Goal: Obtain resource: Obtain resource

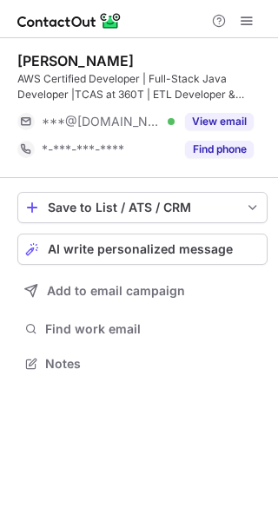
scroll to position [351, 278]
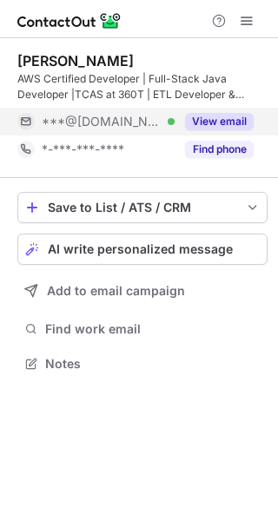
click at [81, 113] on div "***@[DOMAIN_NAME] Verified" at bounding box center [95, 122] width 157 height 28
click at [217, 115] on div "***@[DOMAIN_NAME]" at bounding box center [148, 122] width 212 height 16
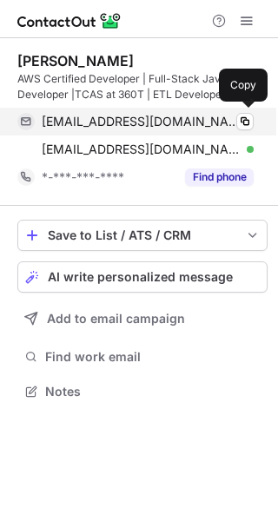
scroll to position [379, 278]
click at [221, 115] on div "hmanojece@gmail.com Verified" at bounding box center [148, 122] width 212 height 16
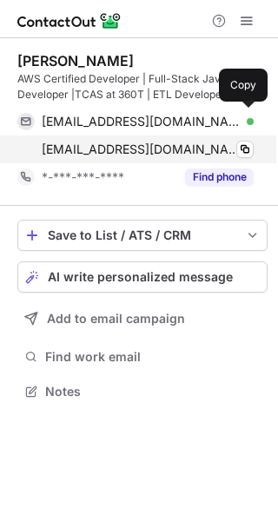
click at [99, 143] on span "hanumanthumanoj27@gmail.com" at bounding box center [141, 149] width 199 height 16
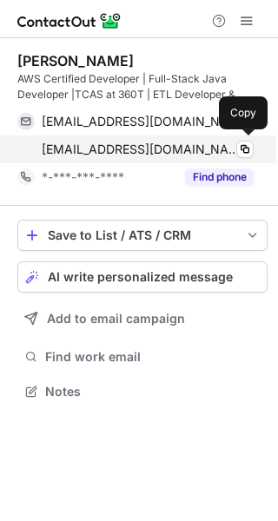
click at [98, 136] on div "hanumanthumanoj27@gmail.com Verified Copy" at bounding box center [135, 149] width 236 height 28
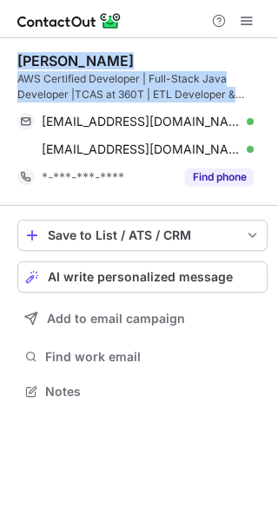
drag, startPoint x: 246, startPoint y: 95, endPoint x: 17, endPoint y: 57, distance: 232.3
click at [17, 57] on div "Manoj Hanumanthu AWS Certified Developer | Full-Stack Java Developer |TCAS at 3…" at bounding box center [142, 77] width 250 height 50
copy div "Manoj Hanumanthu AWS Certified Developer | Full-Stack Java Developer |TCAS at 3…"
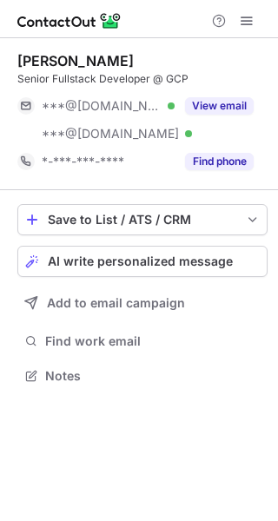
scroll to position [364, 278]
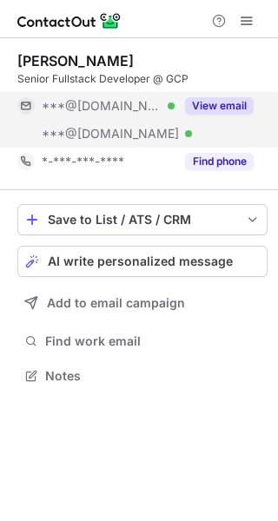
click at [216, 96] on div "View email" at bounding box center [213, 106] width 79 height 28
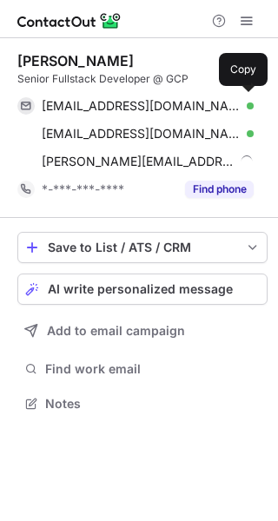
click at [221, 97] on div "radonicgoran@gmail.com Verified Copy" at bounding box center [135, 106] width 236 height 28
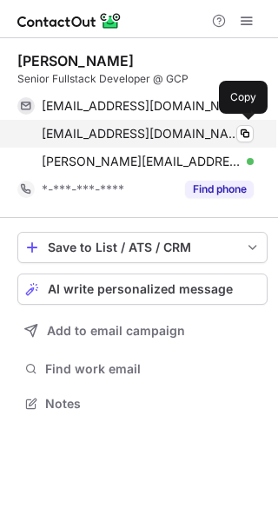
click at [106, 141] on span "radonic01@yahoo.com" at bounding box center [141, 134] width 199 height 16
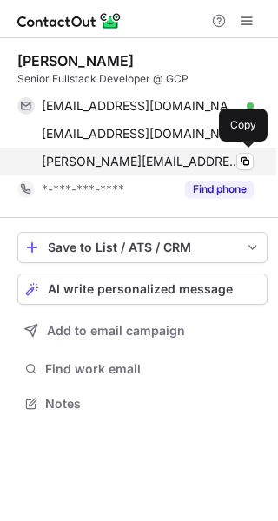
click at [195, 174] on div "goran.radonic@grandcityproperty.de Verified Copy" at bounding box center [135, 162] width 236 height 28
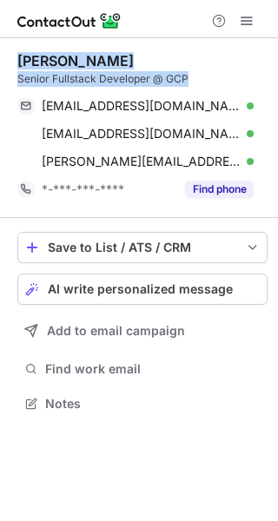
drag, startPoint x: 208, startPoint y: 73, endPoint x: 14, endPoint y: 62, distance: 194.7
click at [14, 62] on div "Goran Radonic Senior Fullstack Developer @ GCP radonicgoran@gmail.com Verified …" at bounding box center [139, 233] width 278 height 391
copy div "Goran Radonic Senior Fullstack Developer @ GCP"
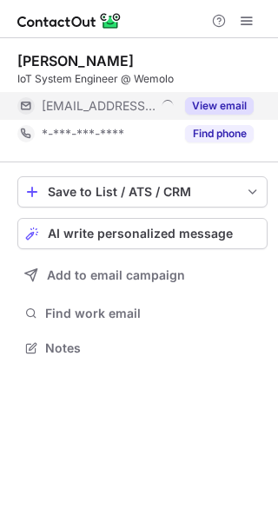
scroll to position [336, 278]
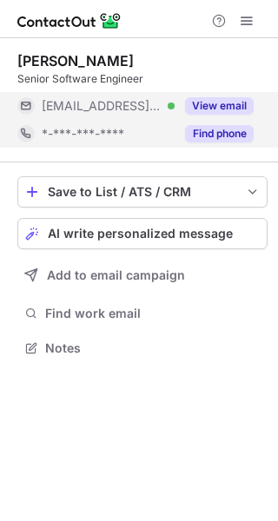
click at [194, 121] on div "Find phone" at bounding box center [213, 134] width 79 height 28
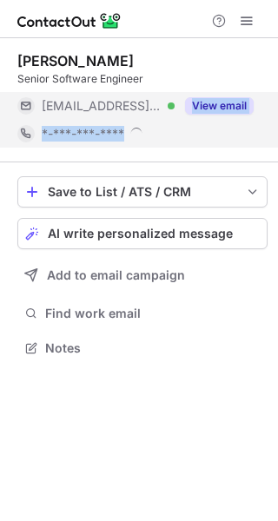
drag, startPoint x: 194, startPoint y: 121, endPoint x: 194, endPoint y: 105, distance: 16.5
click at [194, 105] on div "[PERSON_NAME] Senior Software Engineer [EMAIL_ADDRESS][DOMAIN_NAME] Verified Vi…" at bounding box center [142, 99] width 250 height 95
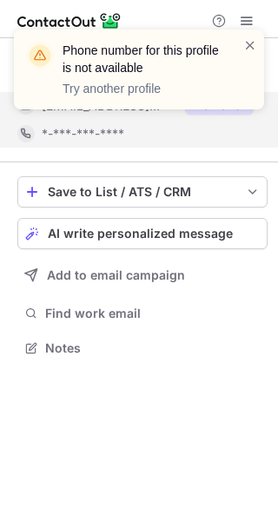
click at [194, 105] on div "Phone number for this profile is not available Try another profile" at bounding box center [139, 76] width 278 height 128
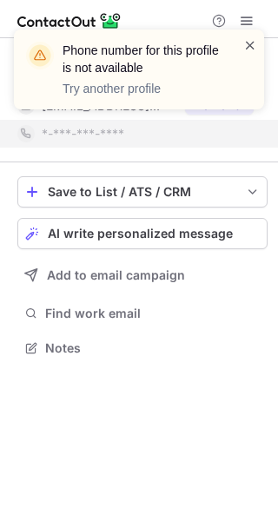
click at [248, 45] on span at bounding box center [250, 44] width 14 height 17
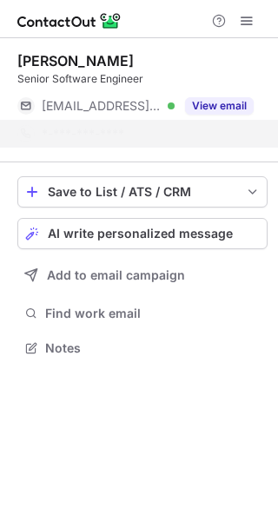
click at [220, 95] on p "Try another profile" at bounding box center [142, 88] width 160 height 17
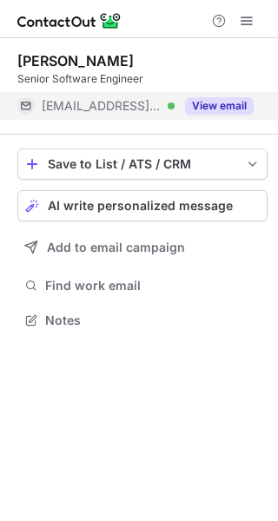
click at [220, 96] on div "View email" at bounding box center [213, 106] width 79 height 28
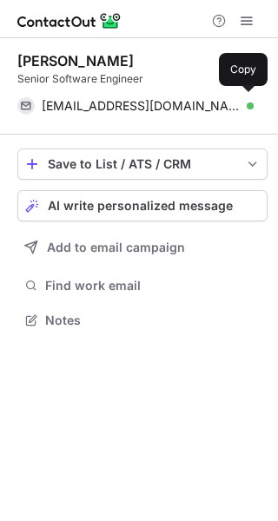
click at [220, 96] on div "maxim.atanasov@hanseaticbank.de Verified Copy" at bounding box center [135, 106] width 236 height 28
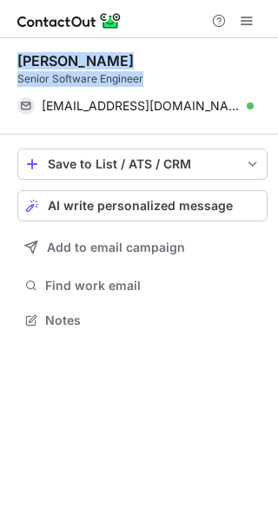
drag, startPoint x: 156, startPoint y: 72, endPoint x: 20, endPoint y: 49, distance: 138.2
click at [20, 49] on div "Maxim Atanasov Senior Software Engineer maxim.atanasov@hanseaticbank.de Verifie…" at bounding box center [142, 86] width 250 height 96
copy div "Maxim Atanasov Senior Software Engineer"
